Goal: Information Seeking & Learning: Understand process/instructions

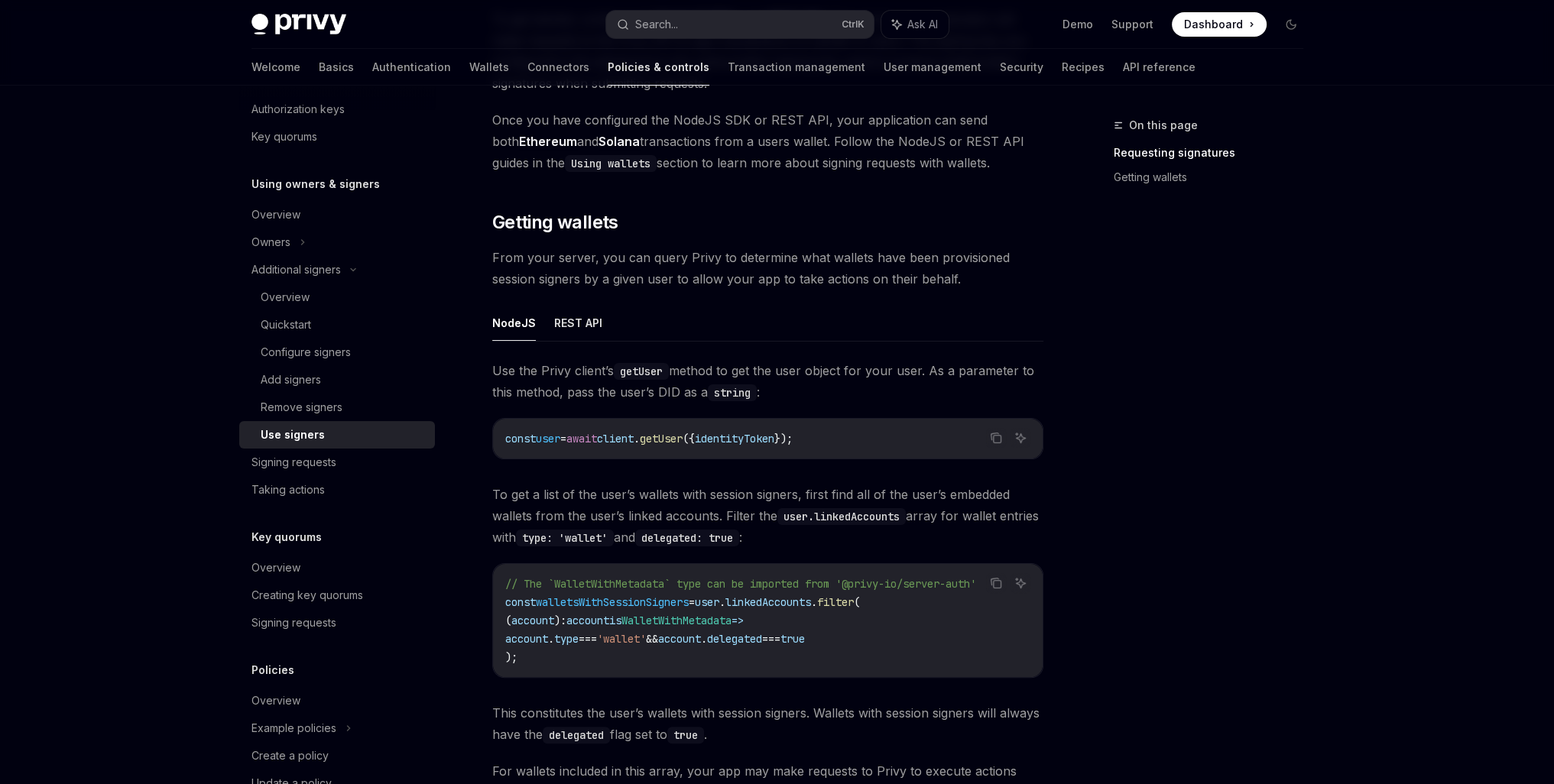
scroll to position [382, 0]
click at [581, 334] on button "REST API" at bounding box center [578, 320] width 48 height 36
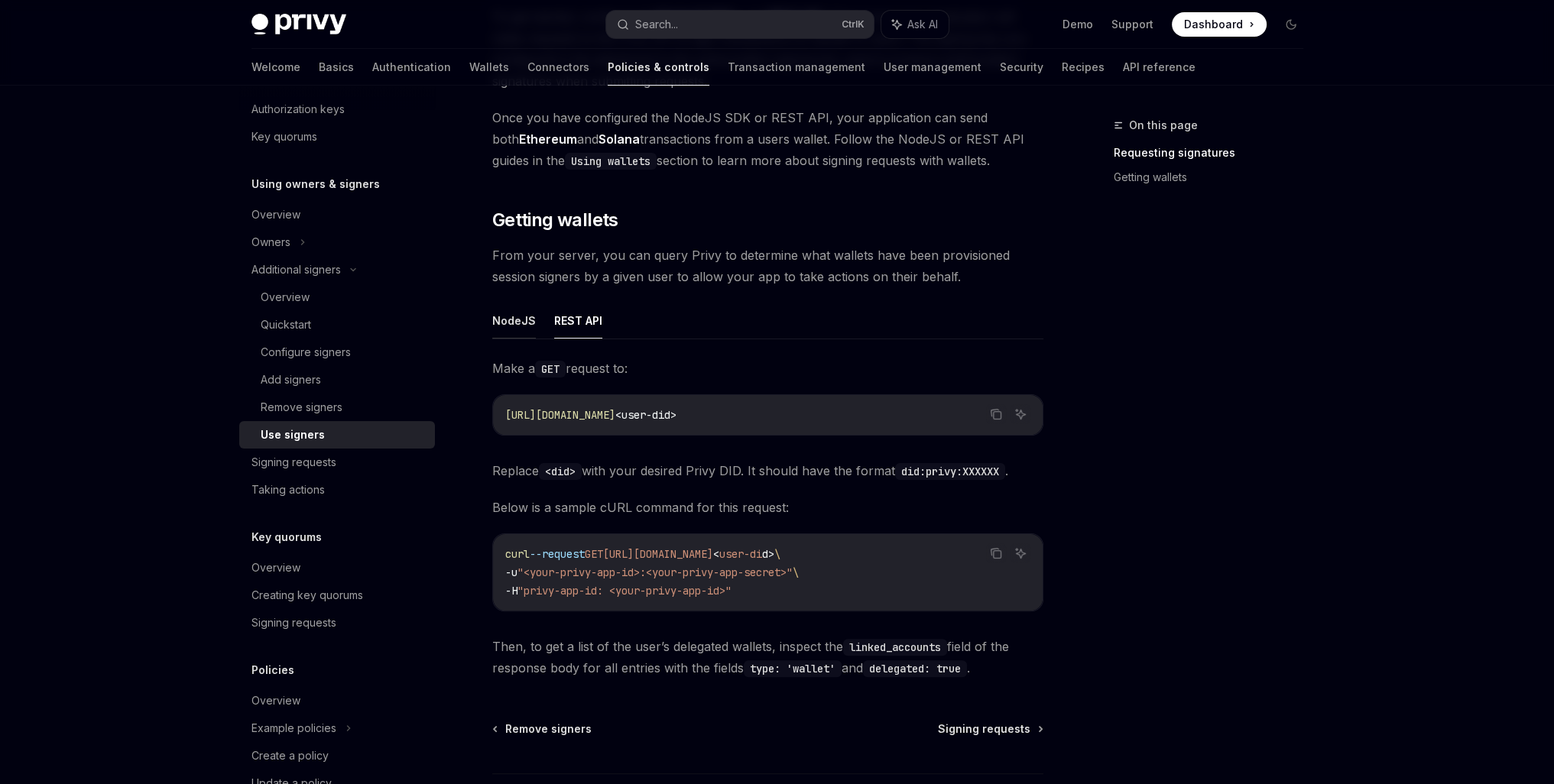
click at [511, 320] on button "NodeJS" at bounding box center [514, 320] width 44 height 36
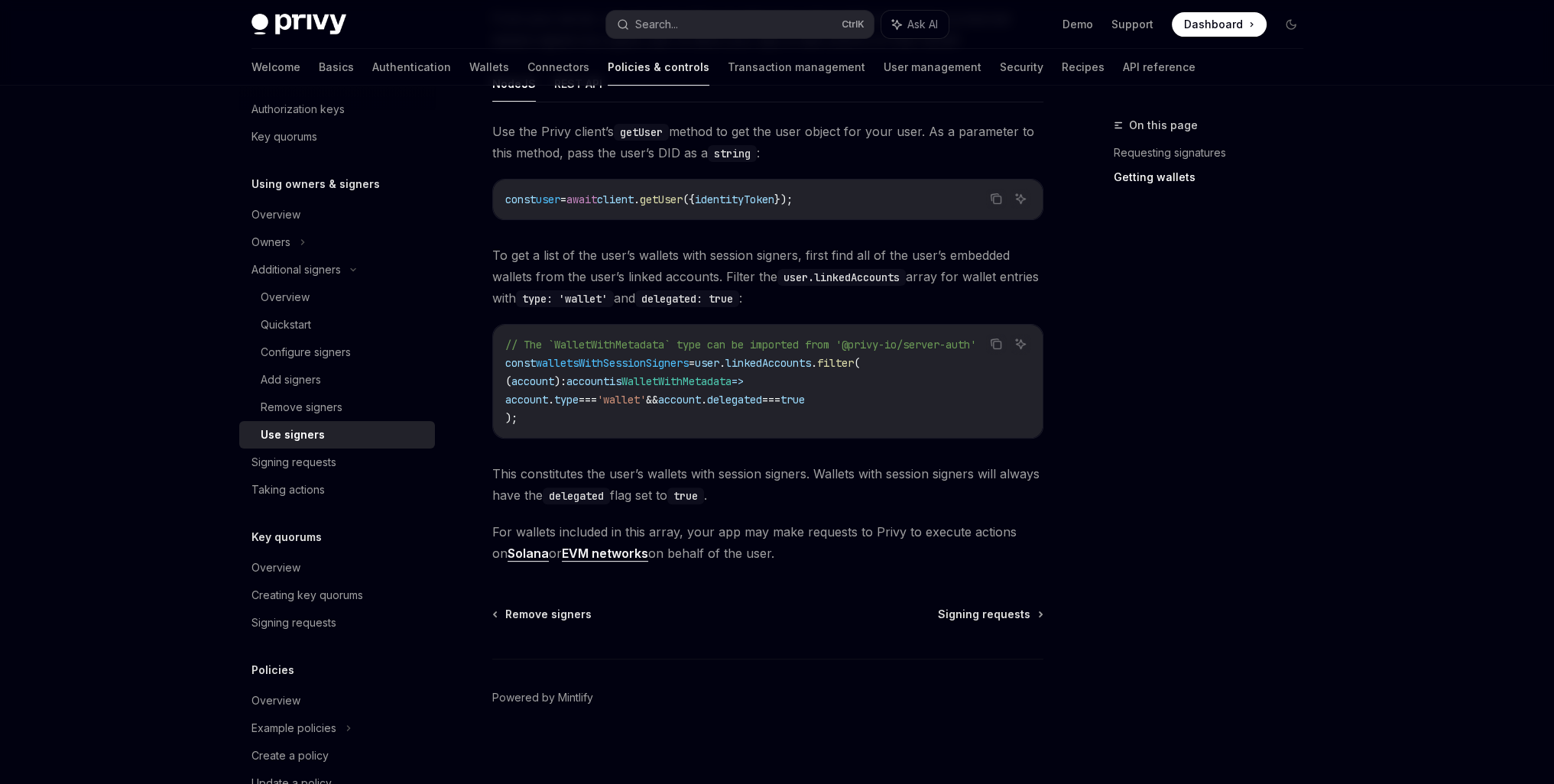
scroll to position [624, 0]
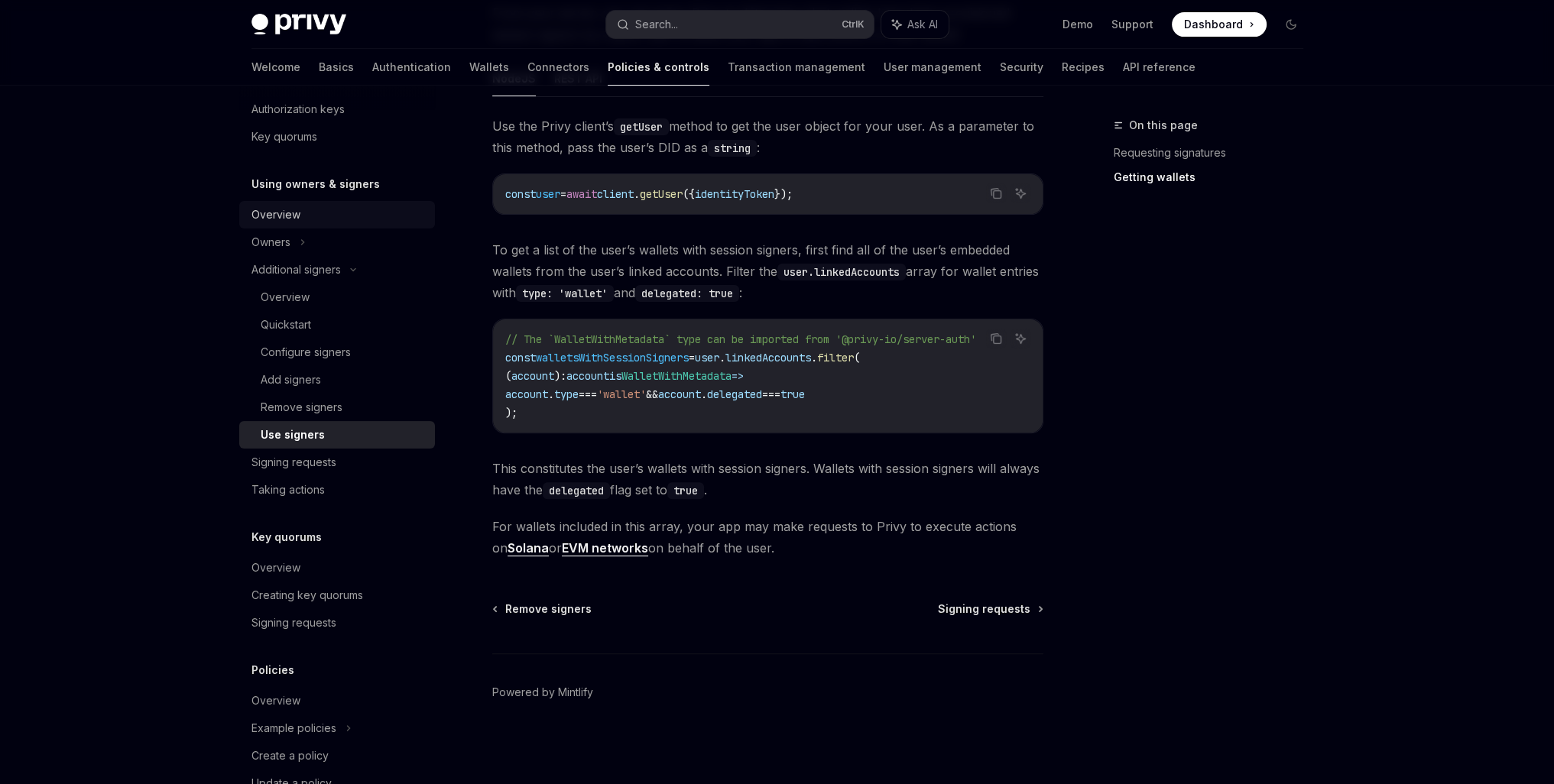
click at [278, 223] on div "Overview" at bounding box center [276, 214] width 49 height 18
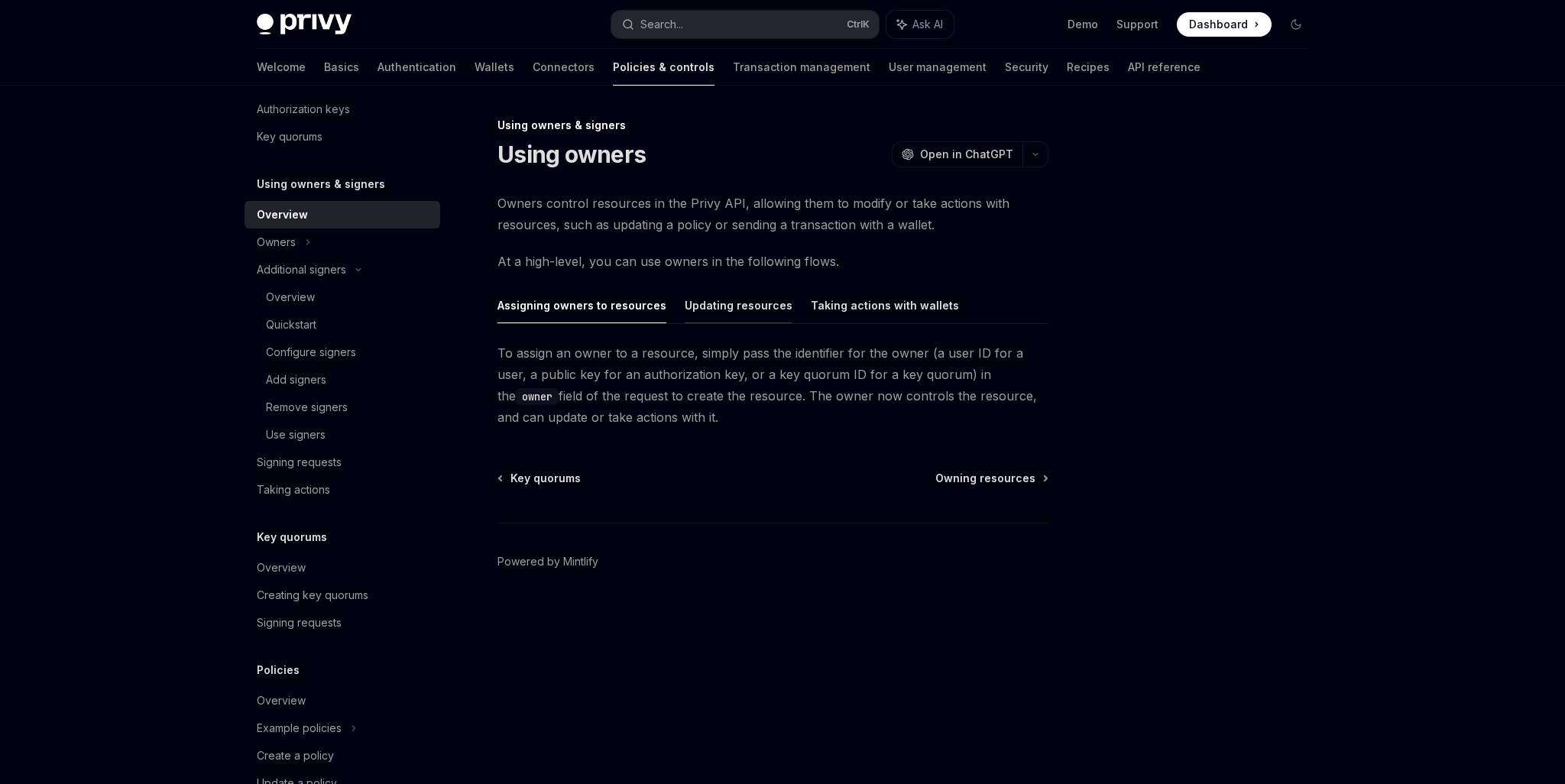
click at [728, 299] on button "Updating resources" at bounding box center [738, 306] width 107 height 36
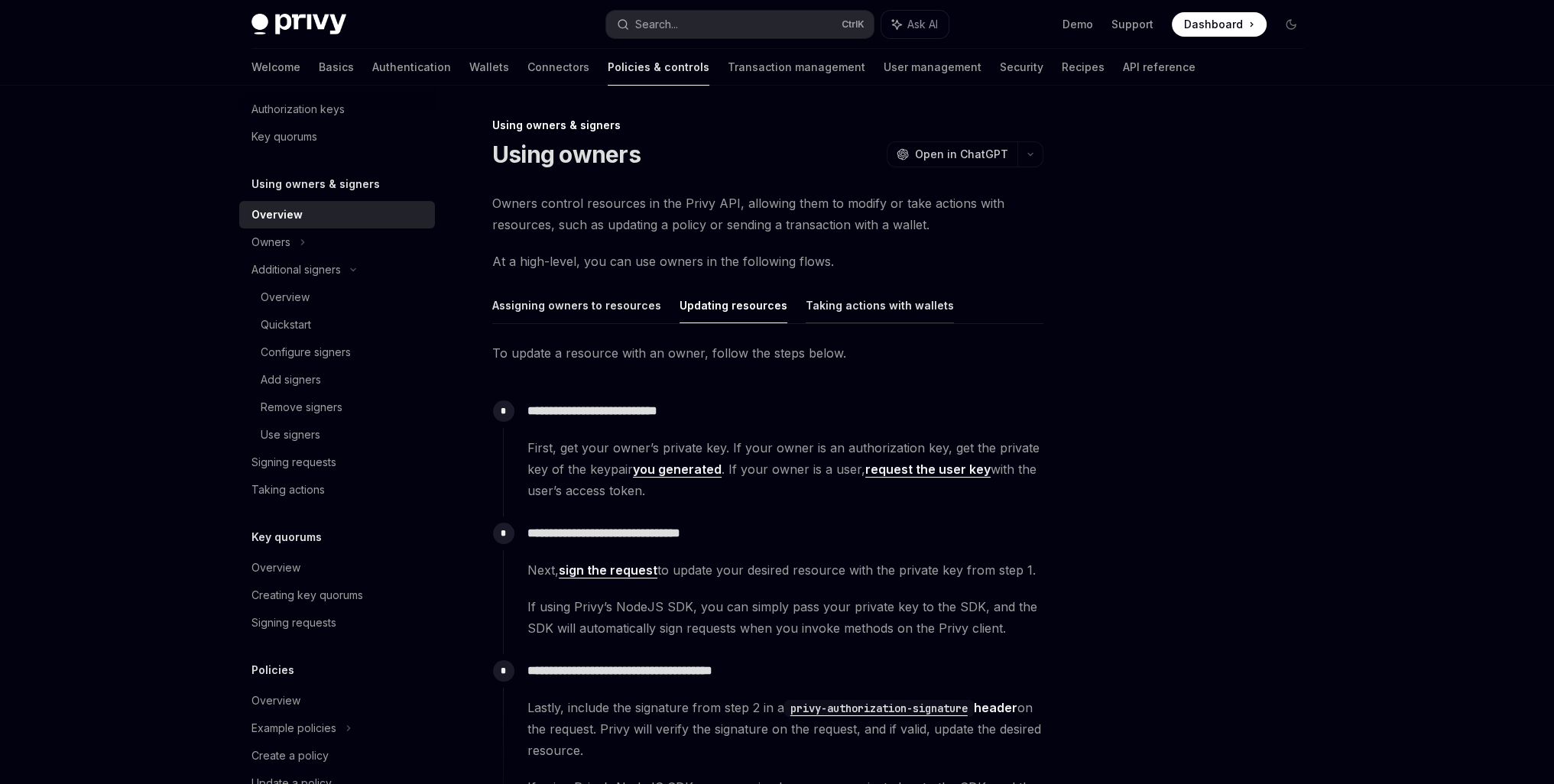
click at [818, 310] on button "Taking actions with wallets" at bounding box center [880, 306] width 149 height 36
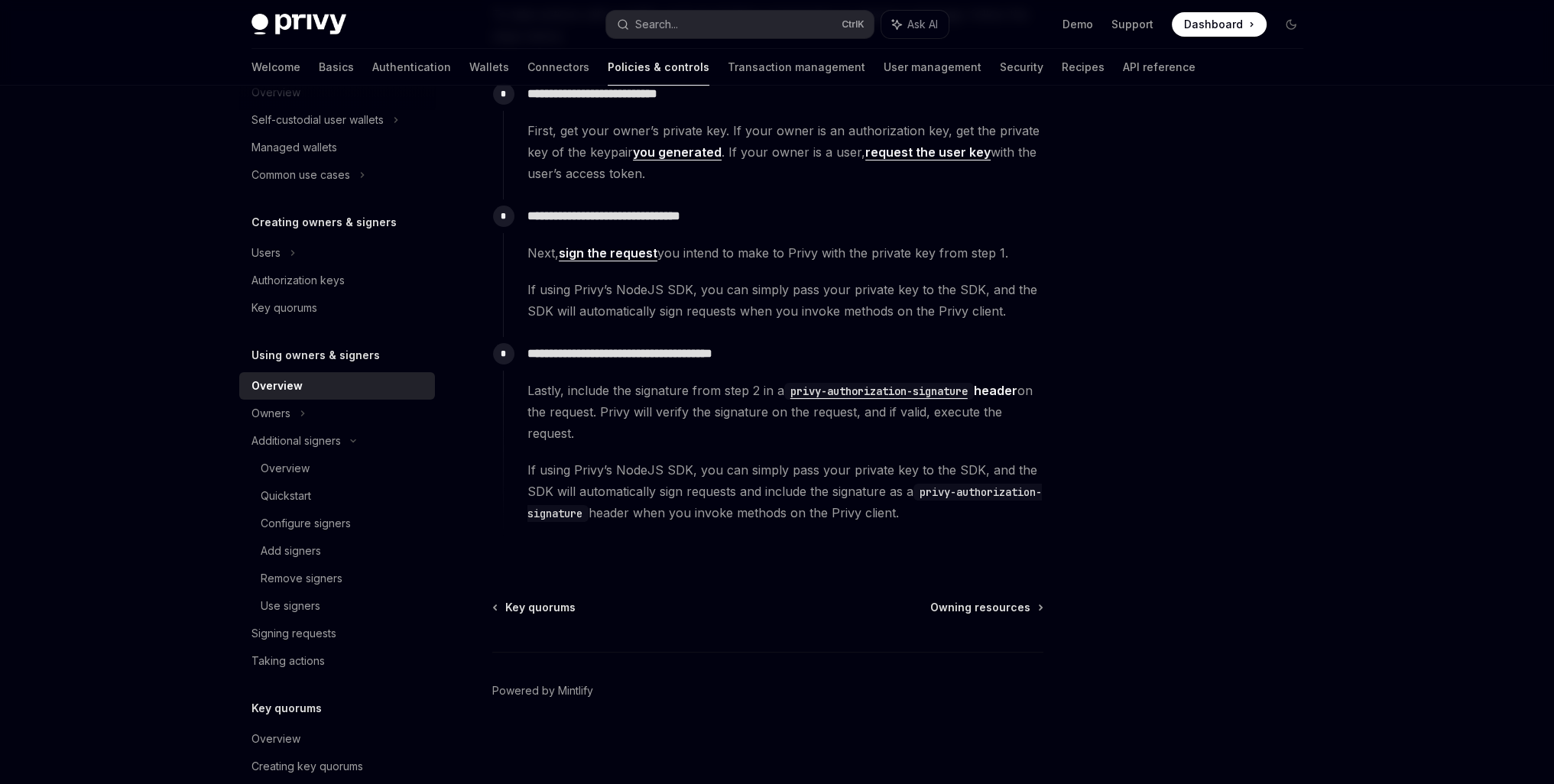
scroll to position [131, 0]
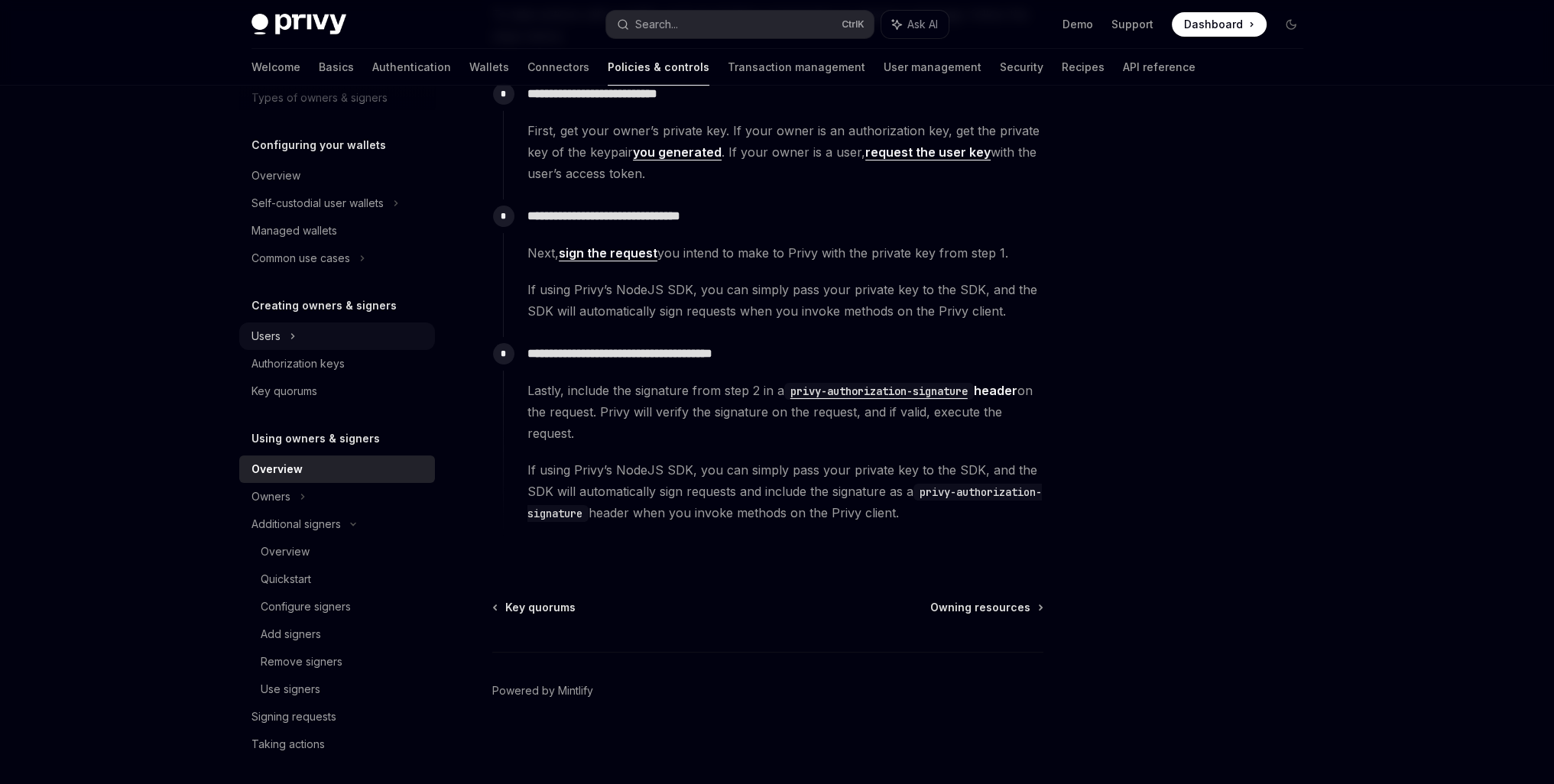
click at [304, 337] on div "Users" at bounding box center [338, 337] width 196 height 27
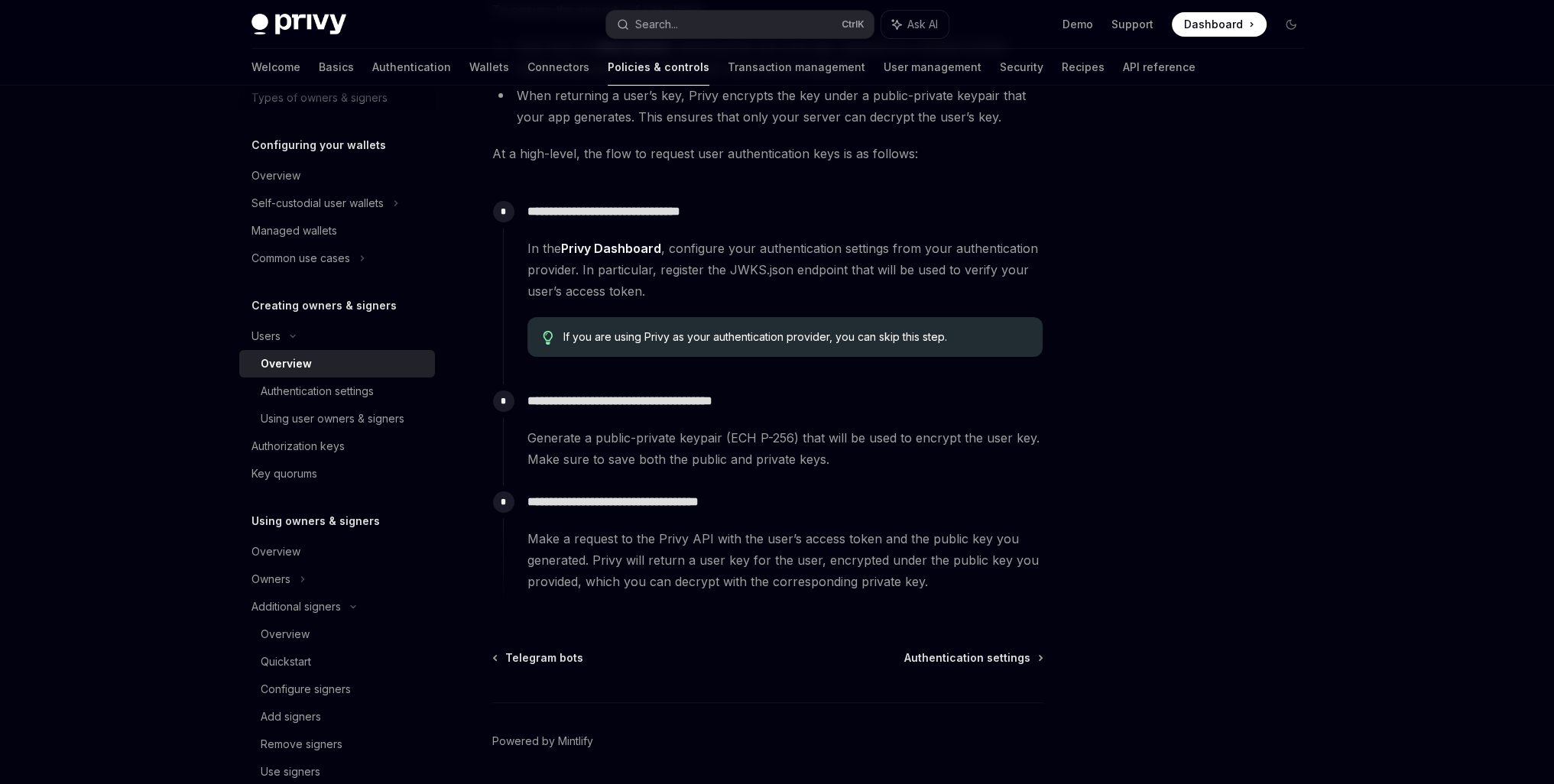
scroll to position [382, 0]
click at [973, 645] on div "**********" at bounding box center [625, 283] width 844 height 1098
click at [987, 658] on span "Authentication settings" at bounding box center [967, 656] width 126 height 15
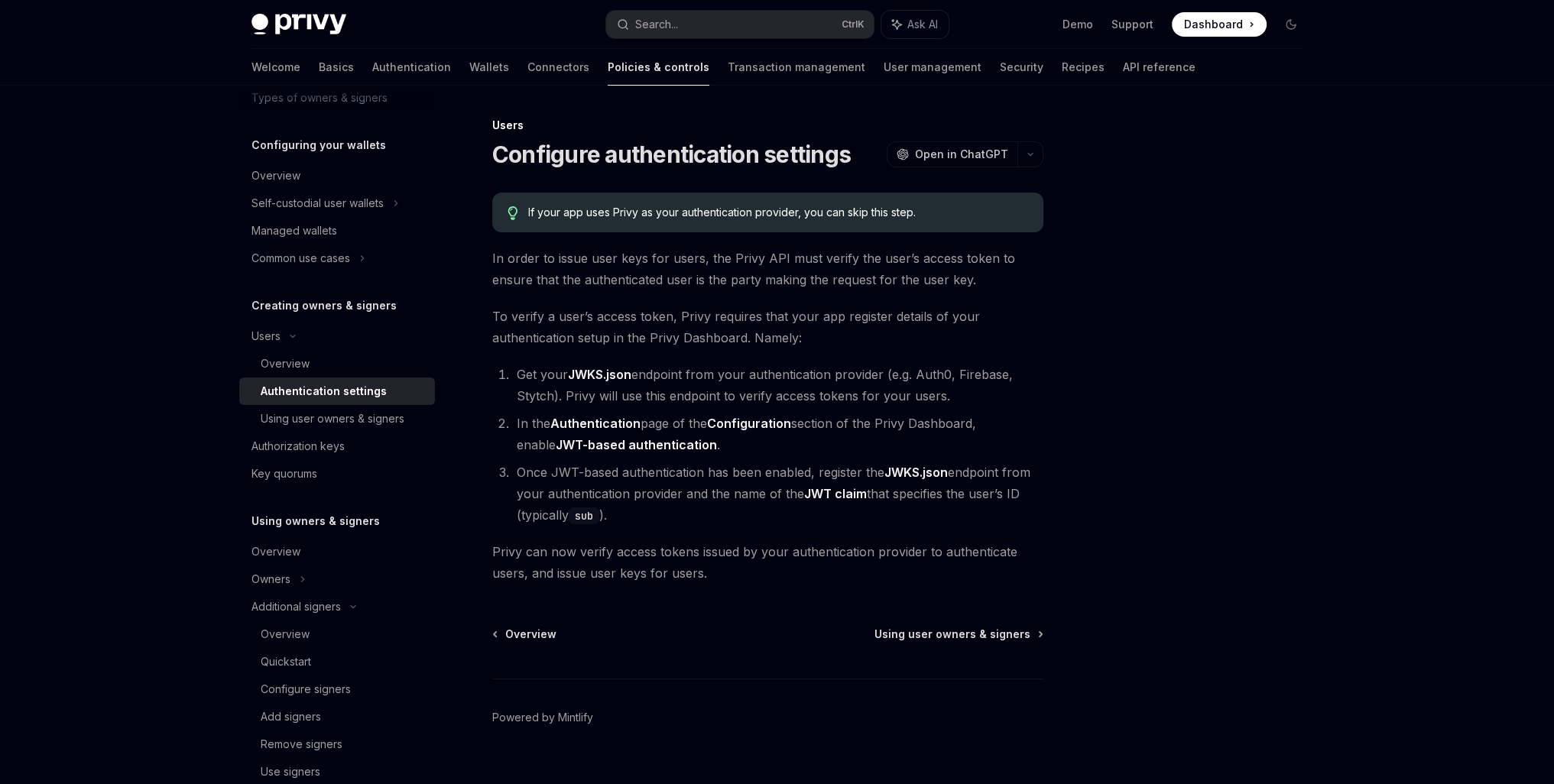
click at [970, 641] on div "Overview Using user owners & signers Powered by [PERSON_NAME]" at bounding box center [768, 719] width 552 height 184
click at [975, 630] on span "Using user owners & signers" at bounding box center [953, 635] width 156 height 15
type textarea "*"
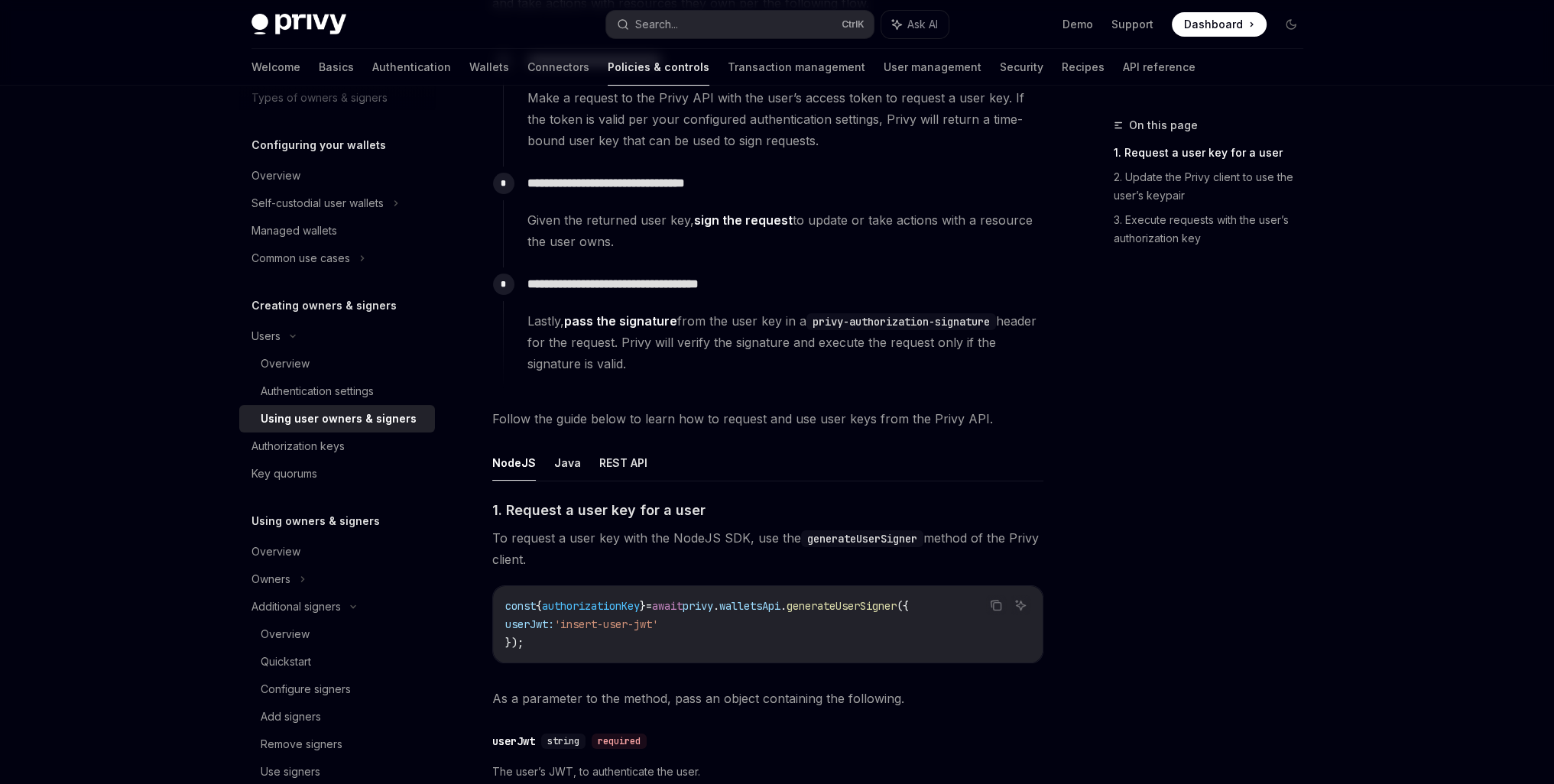
scroll to position [127, 0]
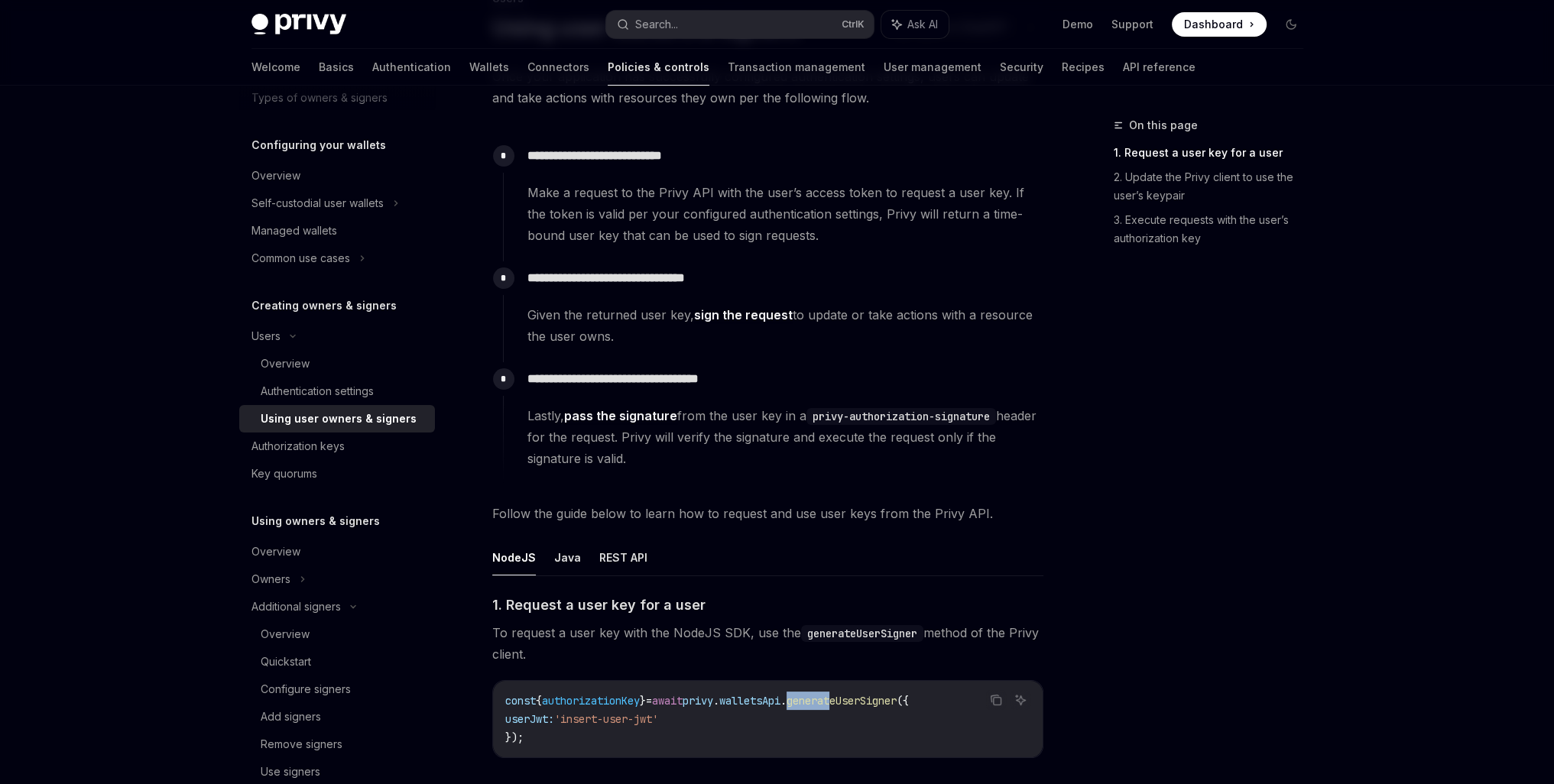
drag, startPoint x: 827, startPoint y: 700, endPoint x: 868, endPoint y: 697, distance: 41.1
click at [868, 697] on span "generateUserSigner" at bounding box center [842, 701] width 110 height 14
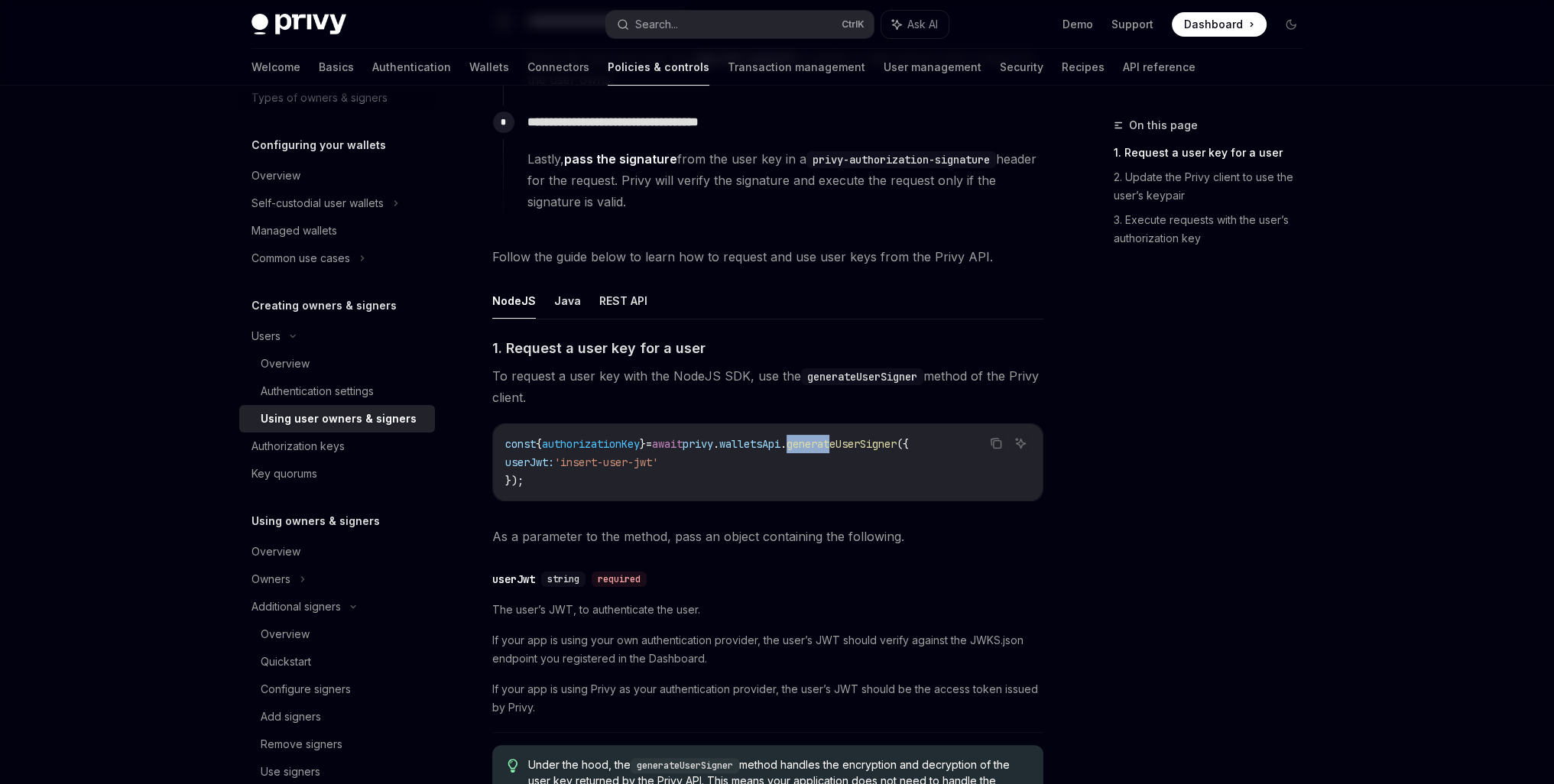
scroll to position [382, 0]
click at [839, 504] on div "​ 1. Request a user key for a user To request a user key with the NodeJS SDK, u…" at bounding box center [768, 770] width 552 height 862
